Goal: Task Accomplishment & Management: Complete application form

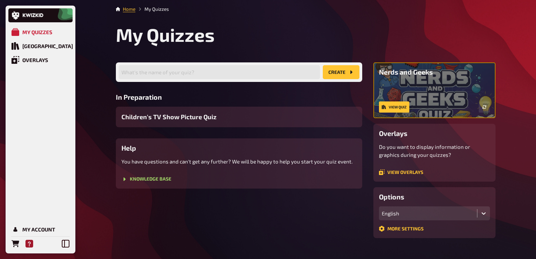
click at [30, 244] on icon "Help" at bounding box center [29, 244] width 8 height 8
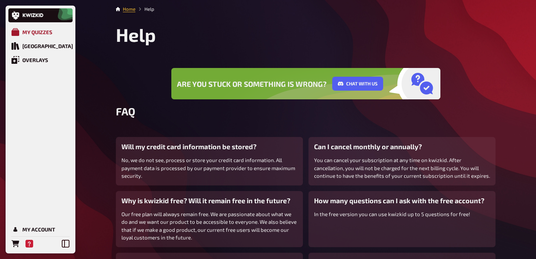
click at [22, 29] on div "My Quizzes" at bounding box center [37, 32] width 30 height 6
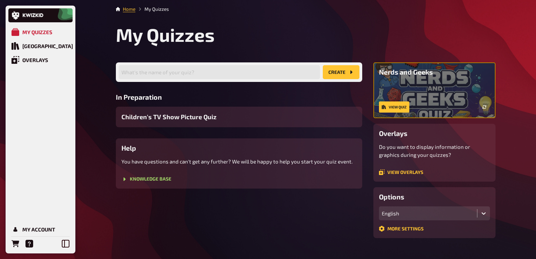
scroll to position [13, 0]
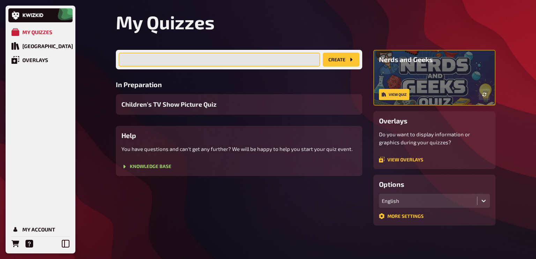
click at [200, 58] on input "text" at bounding box center [219, 60] width 201 height 14
click at [202, 57] on input "Big Quiz Night In Patreon Quiz for September" at bounding box center [219, 60] width 201 height 14
click at [223, 62] on input "Big Quiz Night In Patreon Quiz September" at bounding box center [219, 60] width 201 height 14
type input "Big Quiz Night In Patreon Quiz - September"
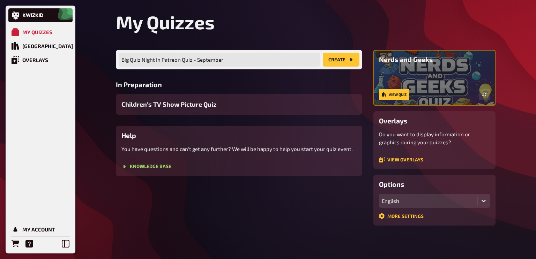
click at [340, 60] on button "create" at bounding box center [341, 60] width 37 height 14
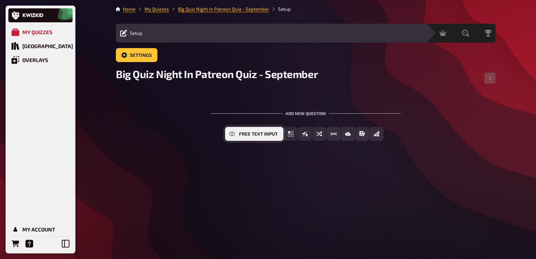
click at [234, 135] on icon "Free Text Input" at bounding box center [232, 134] width 6 height 3
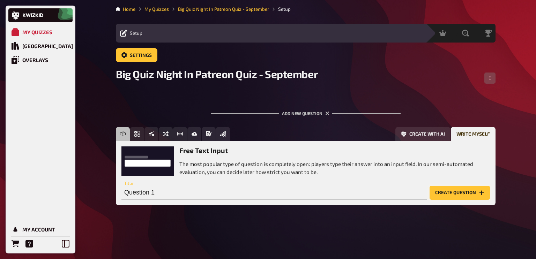
click at [449, 196] on button "Create question" at bounding box center [460, 193] width 60 height 14
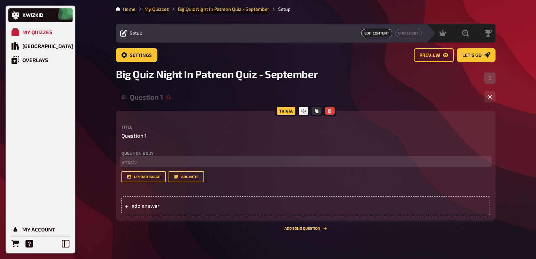
click at [131, 161] on p "﻿ empty" at bounding box center [306, 162] width 369 height 8
click at [144, 138] on span "Question 1" at bounding box center [134, 136] width 25 height 8
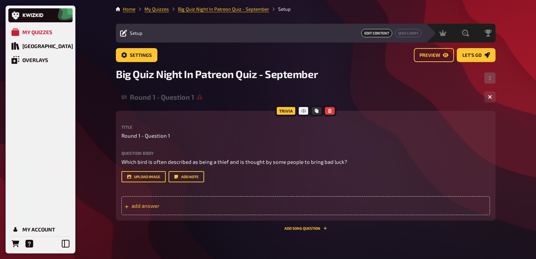
click at [151, 205] on span "add answer" at bounding box center [186, 206] width 109 height 6
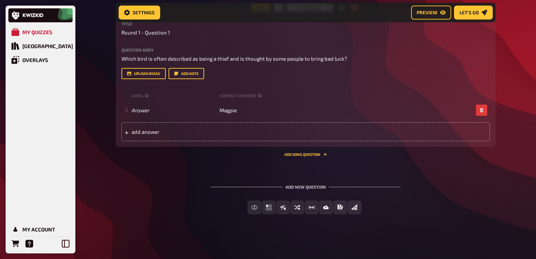
scroll to position [109, 0]
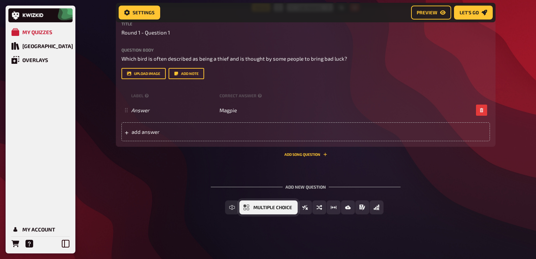
click at [255, 206] on span "Multiple Choice" at bounding box center [272, 208] width 39 height 5
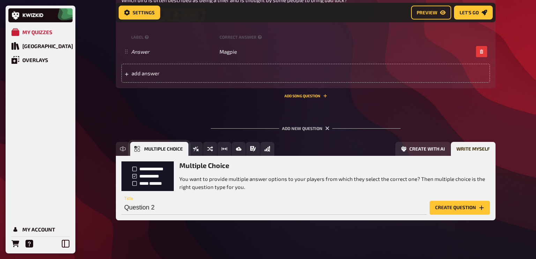
scroll to position [173, 0]
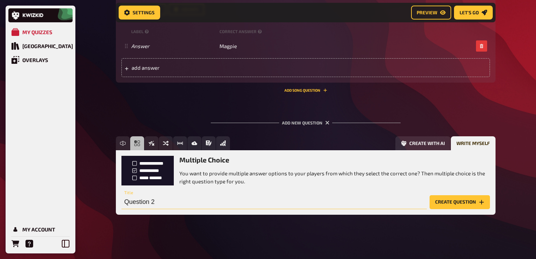
click at [126, 203] on input "Question 2" at bounding box center [275, 203] width 306 height 14
type input "Round 1 - Question 2"
click at [472, 201] on button "Create question" at bounding box center [460, 203] width 60 height 14
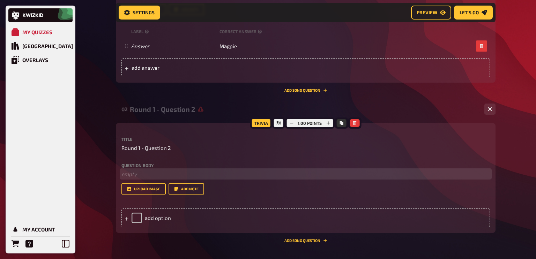
click at [135, 177] on p "﻿ empty" at bounding box center [306, 174] width 369 height 8
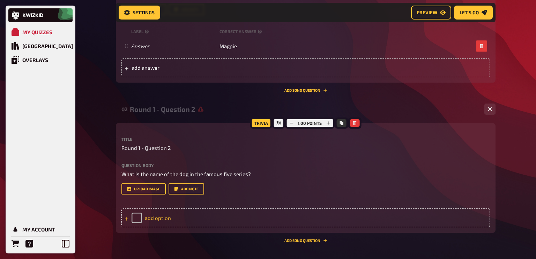
click at [150, 218] on div "add option" at bounding box center [306, 218] width 369 height 19
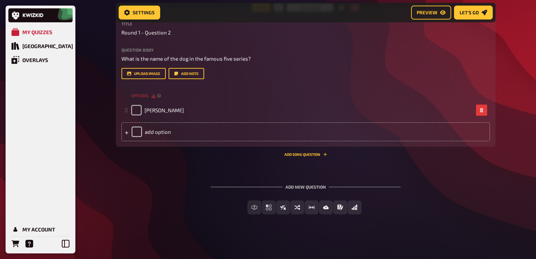
scroll to position [288, 0]
click at [149, 134] on div "add option" at bounding box center [306, 132] width 369 height 19
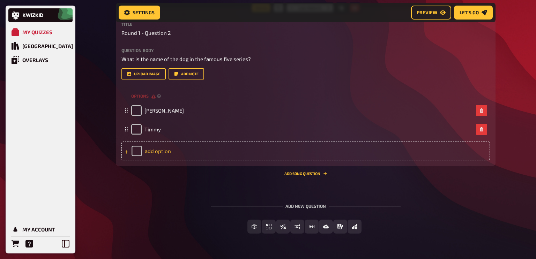
click at [148, 151] on div "add option" at bounding box center [306, 151] width 369 height 19
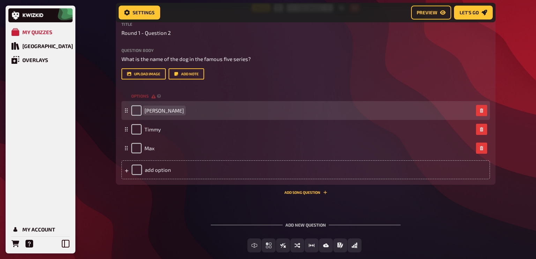
click at [160, 113] on div "[PERSON_NAME]" at bounding box center [302, 110] width 342 height 10
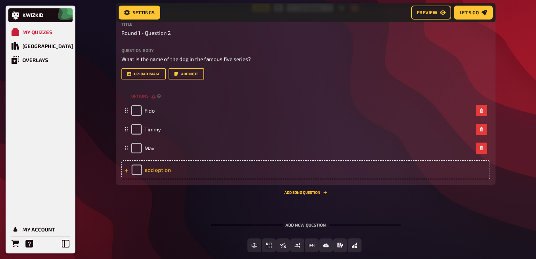
click at [152, 169] on div "add option" at bounding box center [306, 170] width 369 height 19
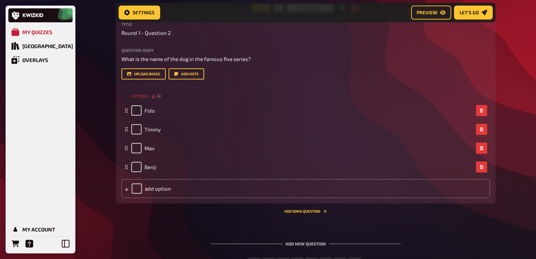
click at [102, 153] on div "My Quizzes Quiz Library Overlays My Account Home My Quizzes Big Quiz Night In P…" at bounding box center [268, 14] width 536 height 605
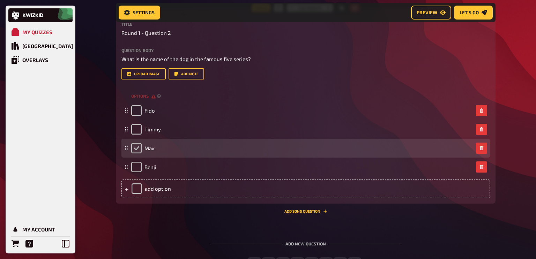
click at [139, 147] on input "checkbox" at bounding box center [136, 148] width 10 height 10
checkbox input "true"
click at [139, 147] on div "Max" at bounding box center [142, 148] width 23 height 10
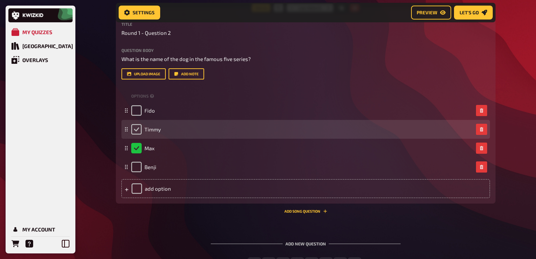
click at [139, 128] on input "checkbox" at bounding box center [136, 129] width 10 height 10
checkbox input "true"
checkbox input "false"
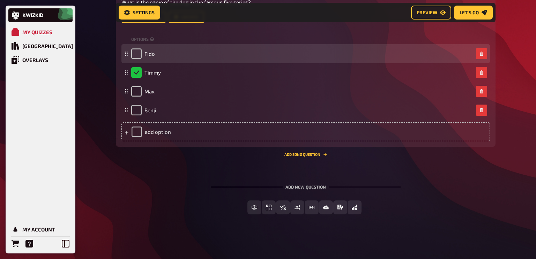
scroll to position [344, 0]
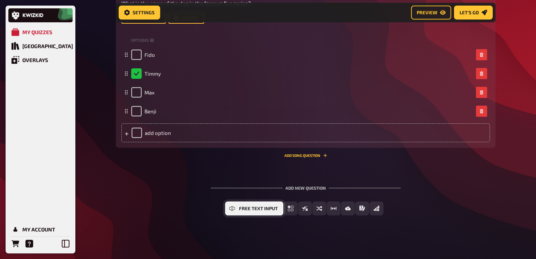
click at [240, 212] on button "Free Text Input" at bounding box center [254, 209] width 58 height 14
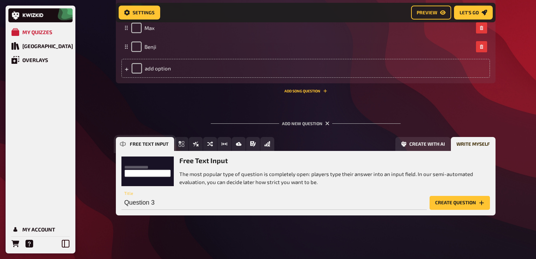
scroll to position [410, 0]
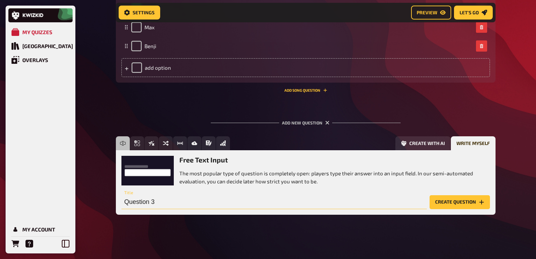
click at [125, 201] on input "Question 3" at bounding box center [275, 203] width 306 height 14
type input "Round 1 - Question 3"
click at [440, 201] on button "Create question" at bounding box center [460, 203] width 60 height 14
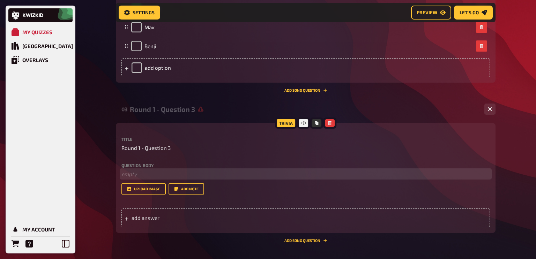
click at [129, 172] on p "﻿ empty" at bounding box center [306, 174] width 369 height 8
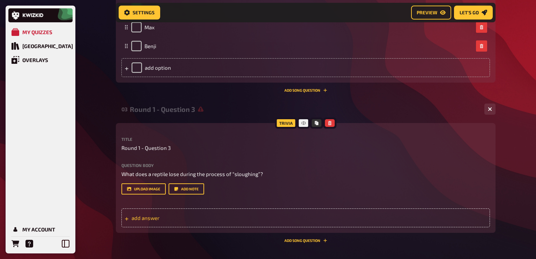
click at [155, 220] on span "add answer" at bounding box center [186, 218] width 109 height 6
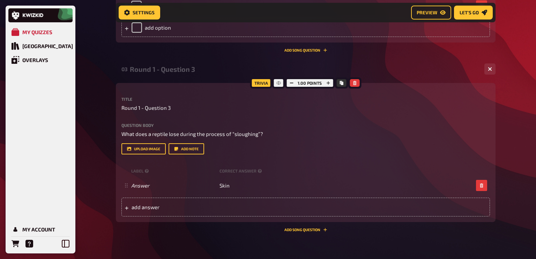
scroll to position [525, 0]
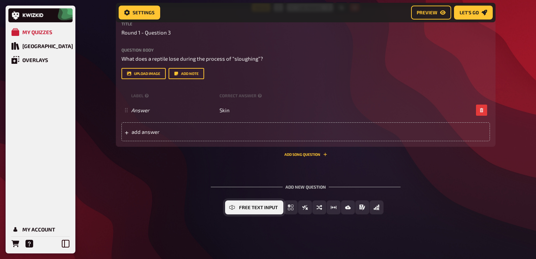
click at [241, 208] on span "Free Text Input" at bounding box center [258, 208] width 39 height 5
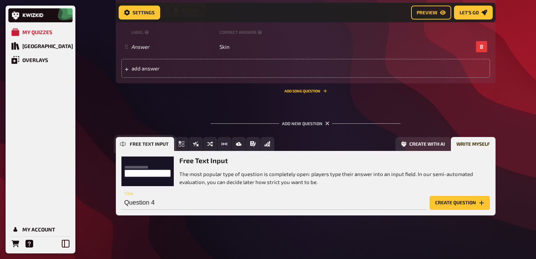
scroll to position [589, 0]
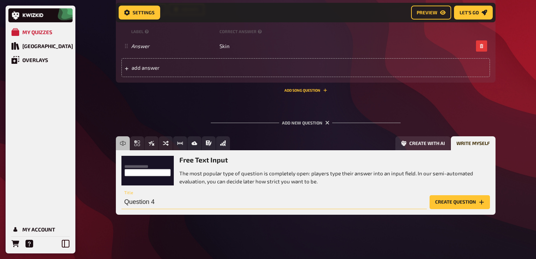
click at [126, 202] on input "Question 4" at bounding box center [275, 203] width 306 height 14
type input "Round 1 - Question 4"
click at [457, 201] on button "Create question" at bounding box center [460, 203] width 60 height 14
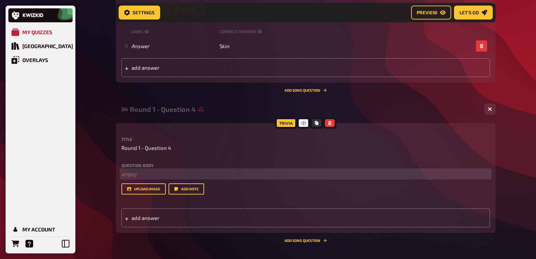
click at [160, 171] on p "﻿ empty" at bounding box center [306, 174] width 369 height 8
click at [230, 175] on span "Rock [PERSON_NAME], jackass and emperor are all type of what?" at bounding box center [198, 174] width 153 height 6
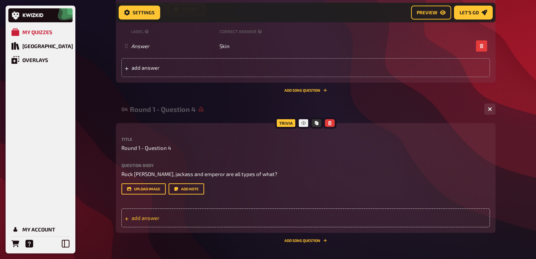
click at [146, 219] on span "add answer" at bounding box center [186, 218] width 109 height 6
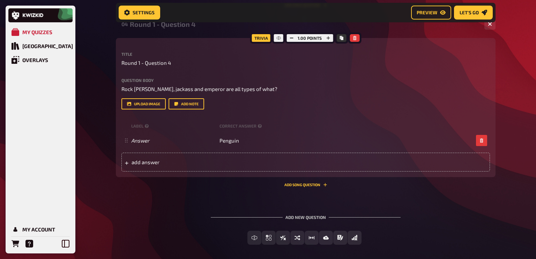
scroll to position [705, 0]
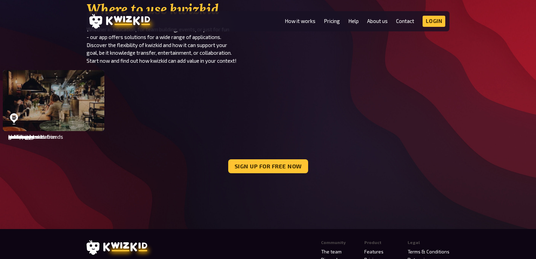
scroll to position [2462, 0]
